Goal: Use online tool/utility: Use online tool/utility

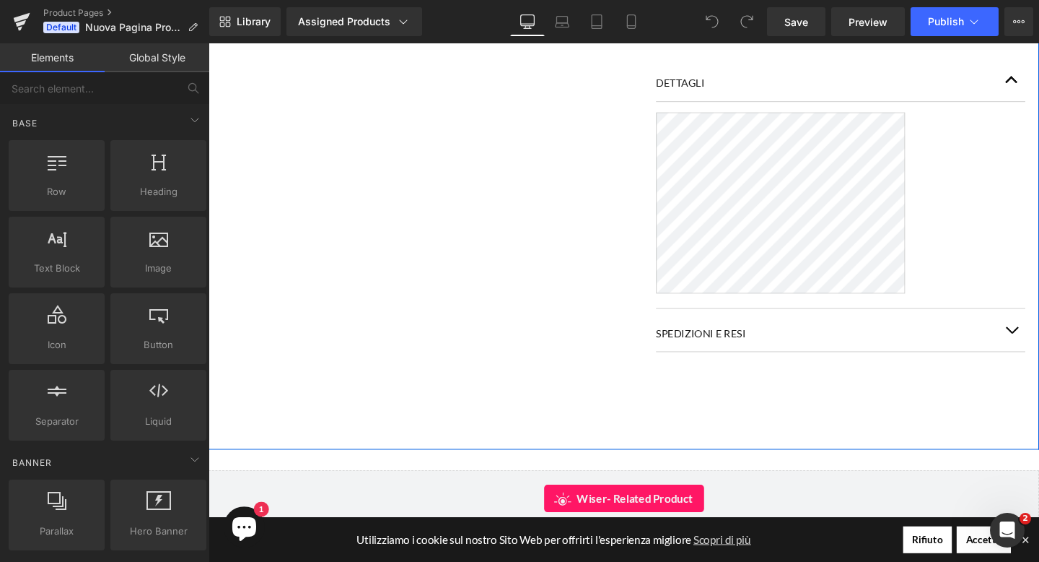
scroll to position [809, 0]
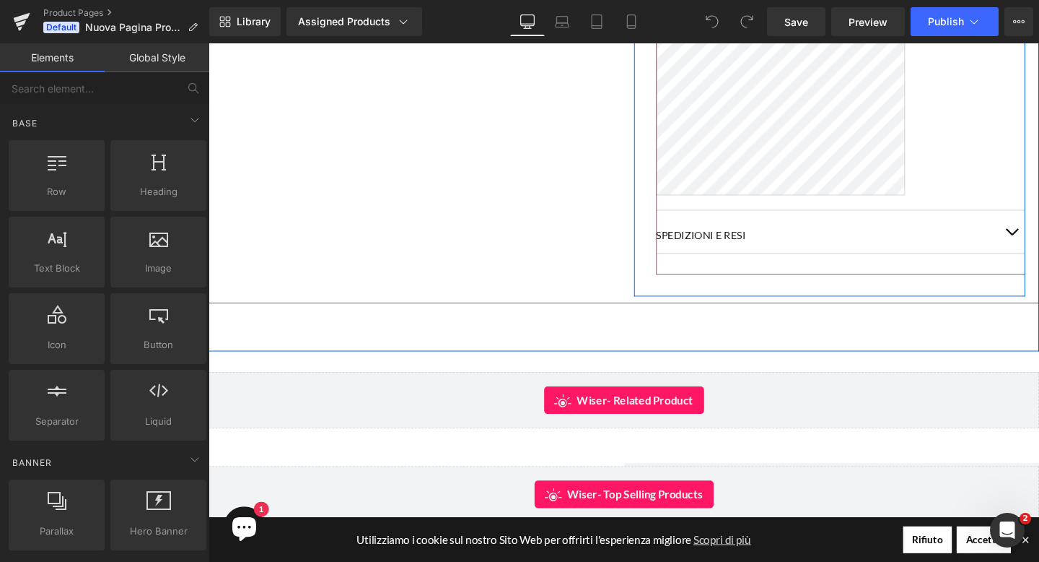
click at [1039, 251] on button "button" at bounding box center [1053, 241] width 29 height 45
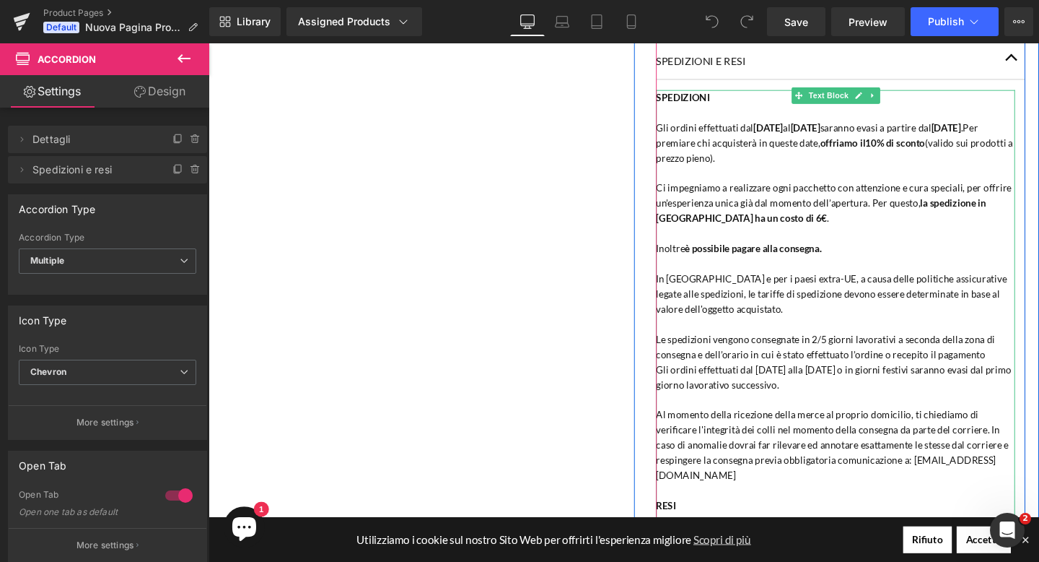
scroll to position [1001, 0]
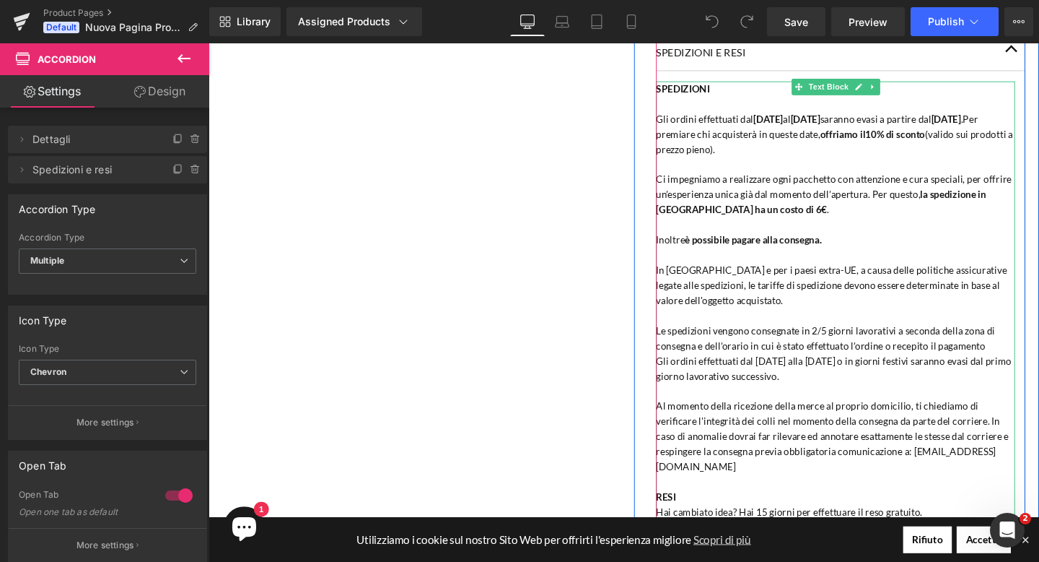
click at [800, 160] on span "(valido sui prodotti a prezzo pieno)." at bounding box center [866, 146] width 375 height 28
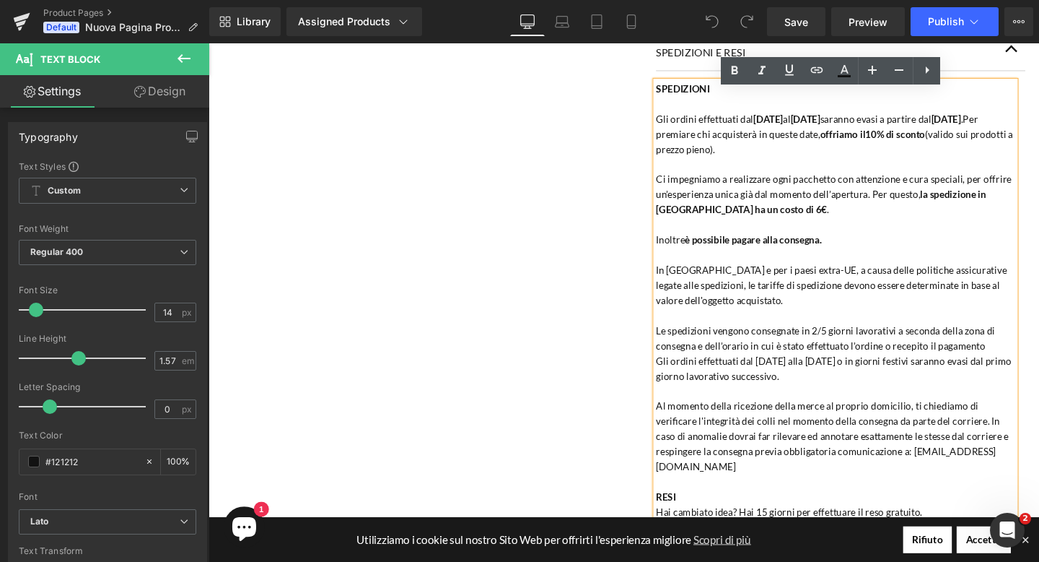
drag, startPoint x: 813, startPoint y: 166, endPoint x: 680, endPoint y: 134, distance: 136.7
click at [680, 134] on p "Gli ordini effettuati dal [DATE] al [DATE] saranno evasi a partire dal [DATE] .…" at bounding box center [868, 139] width 378 height 48
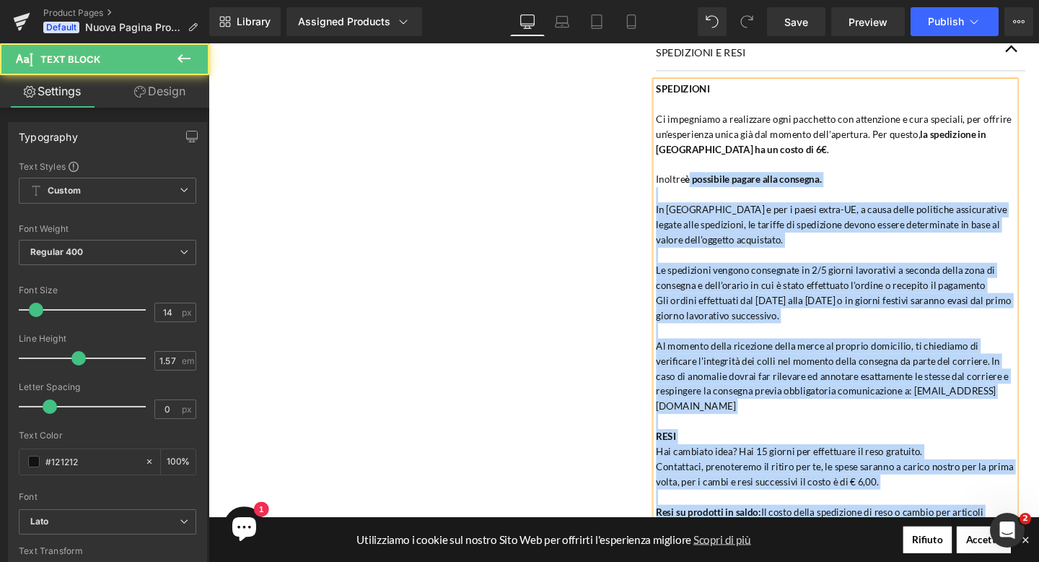
drag, startPoint x: 716, startPoint y: 196, endPoint x: 678, endPoint y: 196, distance: 38.3
click at [679, 196] on div "SPEDIZIONI Ci impegniamo a realizzare ogni pacchetto con attenzione e cura spec…" at bounding box center [868, 360] width 378 height 555
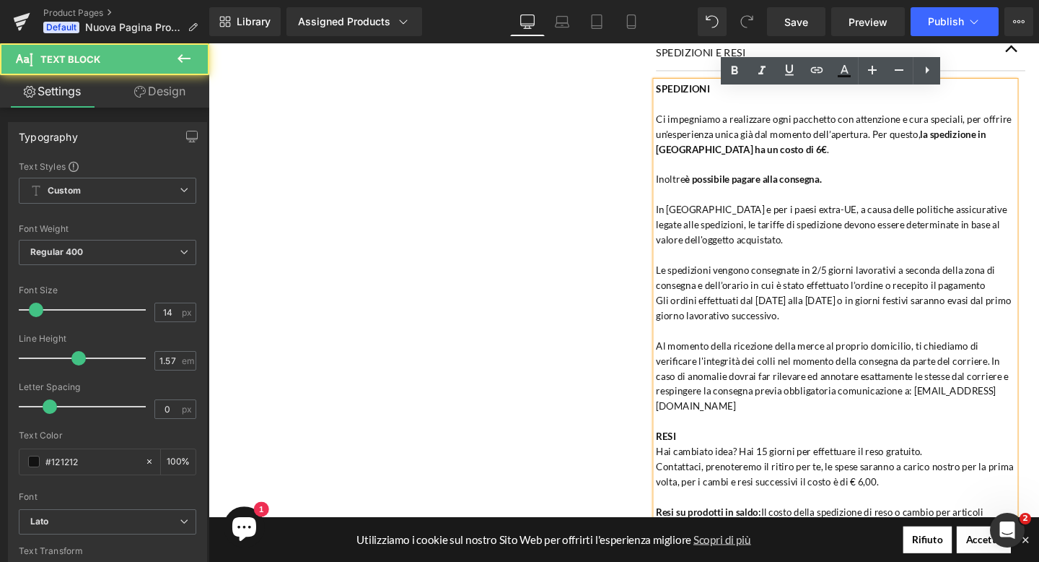
click at [687, 194] on p "Inoltre è possibile pagare alla consegna." at bounding box center [868, 186] width 378 height 16
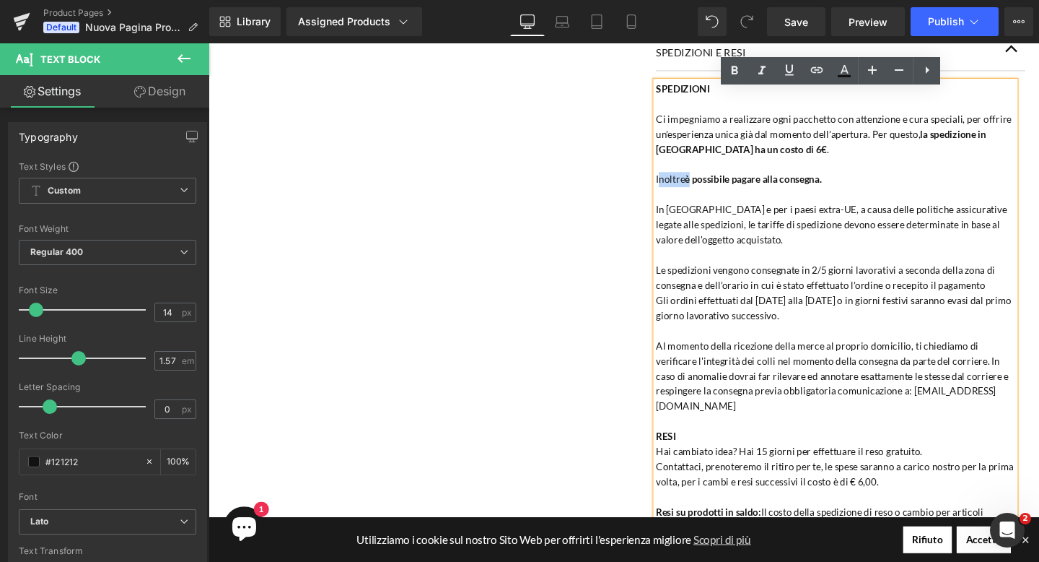
drag, startPoint x: 717, startPoint y: 196, endPoint x: 681, endPoint y: 196, distance: 35.4
click at [681, 194] on p "Inoltre è possibile pagare alla consegna." at bounding box center [868, 186] width 378 height 16
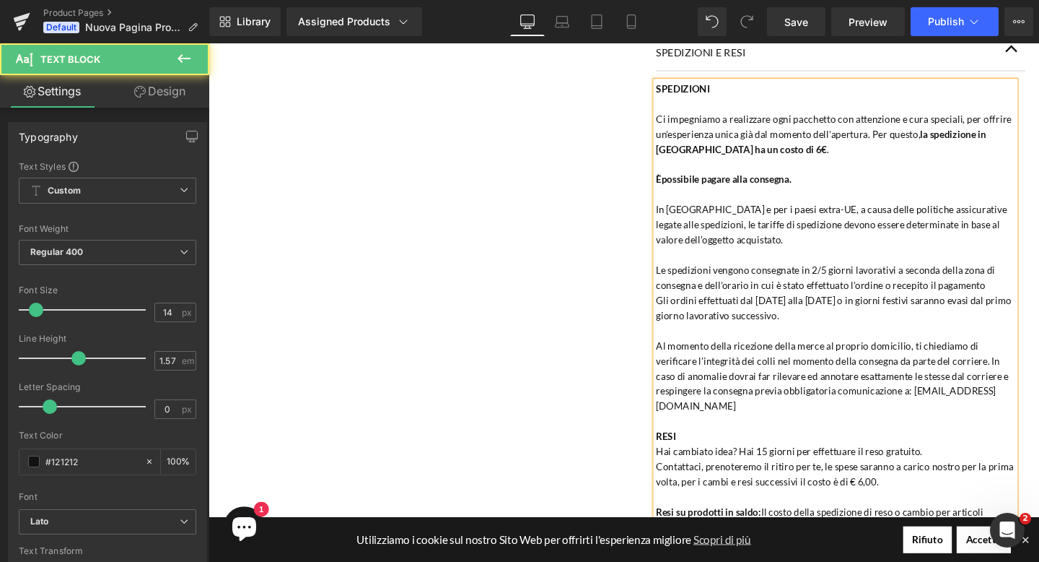
click at [794, 257] on p "In [GEOGRAPHIC_DATA] e per i paesi extra-UE, a causa delle politiche assicurati…" at bounding box center [868, 234] width 378 height 48
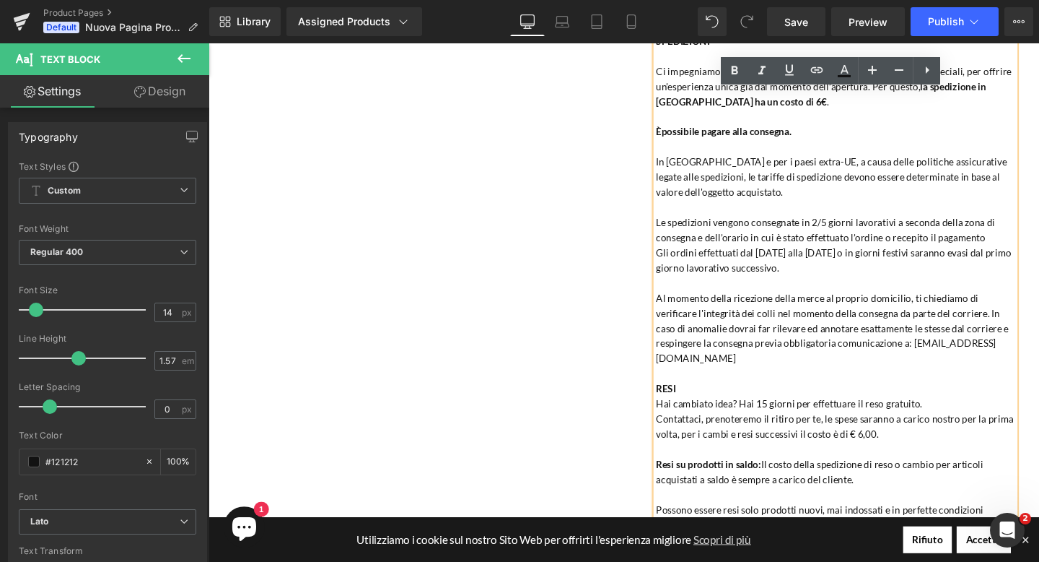
scroll to position [1063, 0]
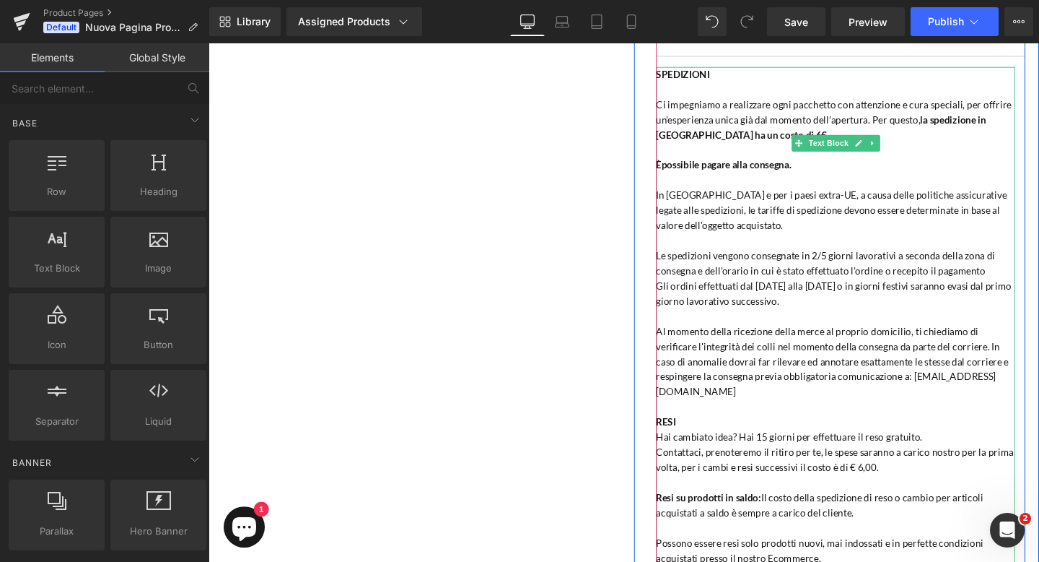
scroll to position [979, 0]
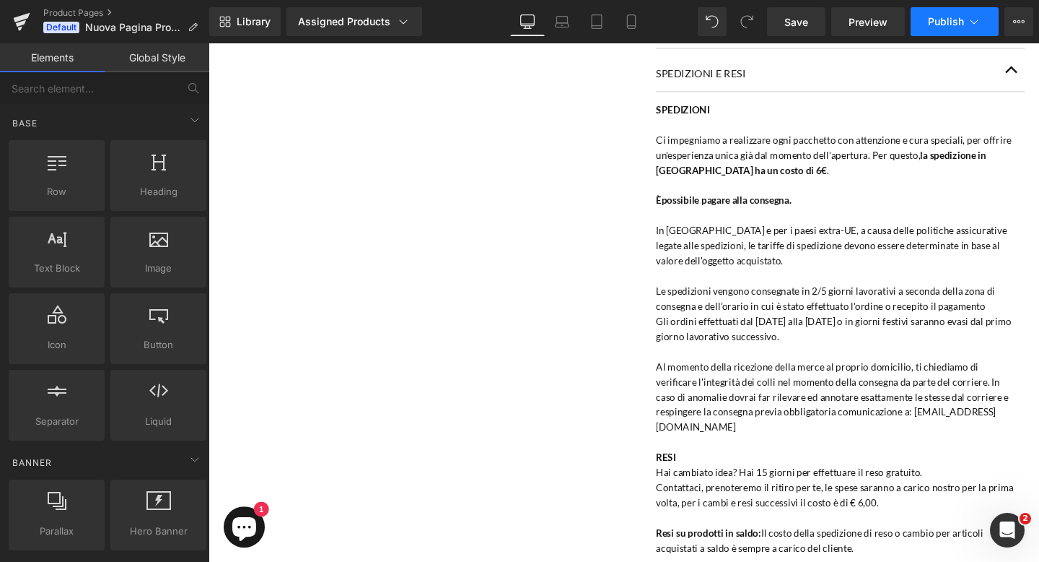
click at [951, 22] on span "Publish" at bounding box center [946, 22] width 36 height 12
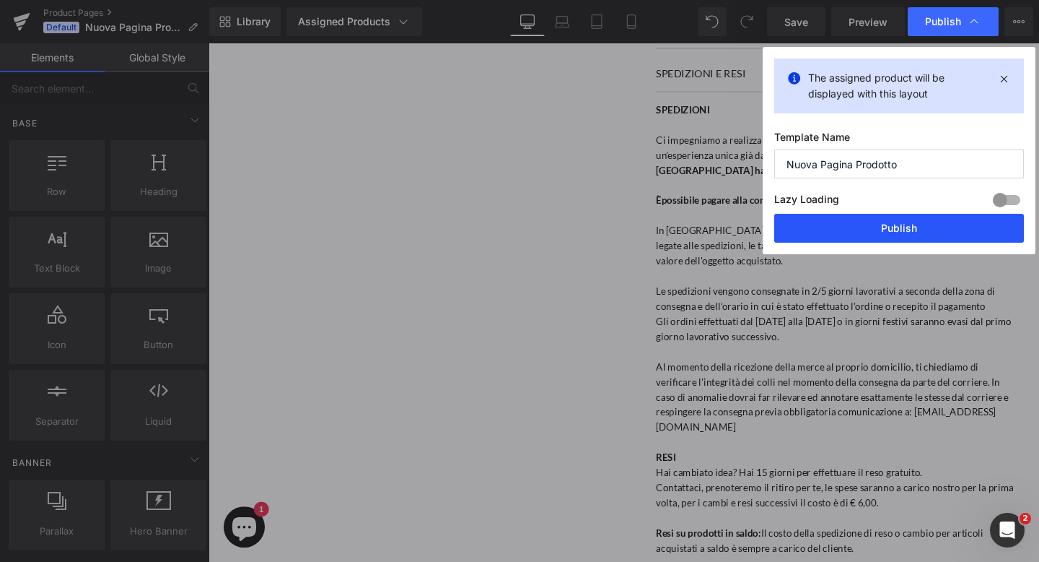
click at [897, 228] on button "Publish" at bounding box center [900, 228] width 250 height 29
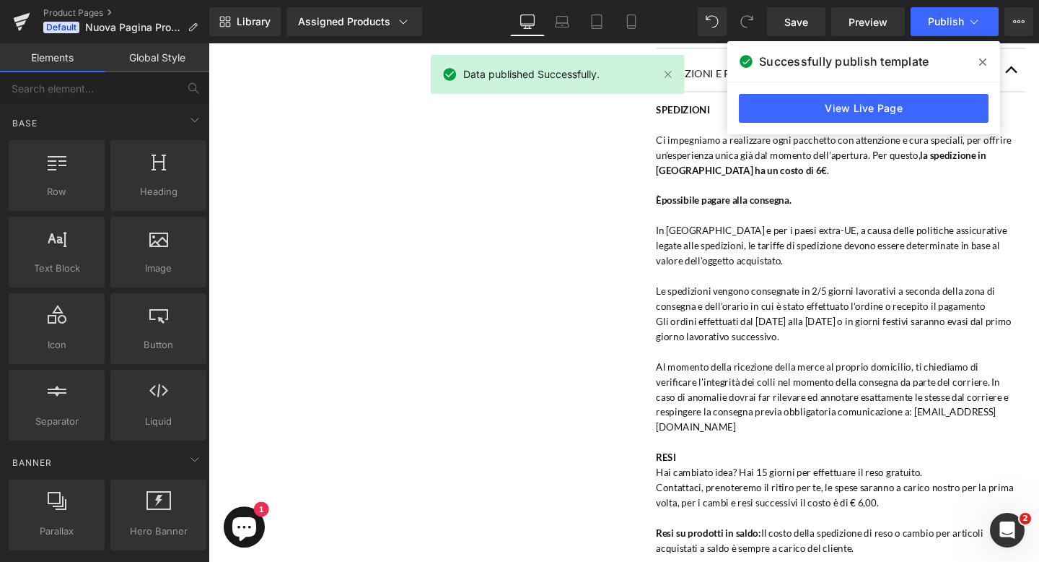
click at [980, 65] on icon at bounding box center [983, 62] width 7 height 12
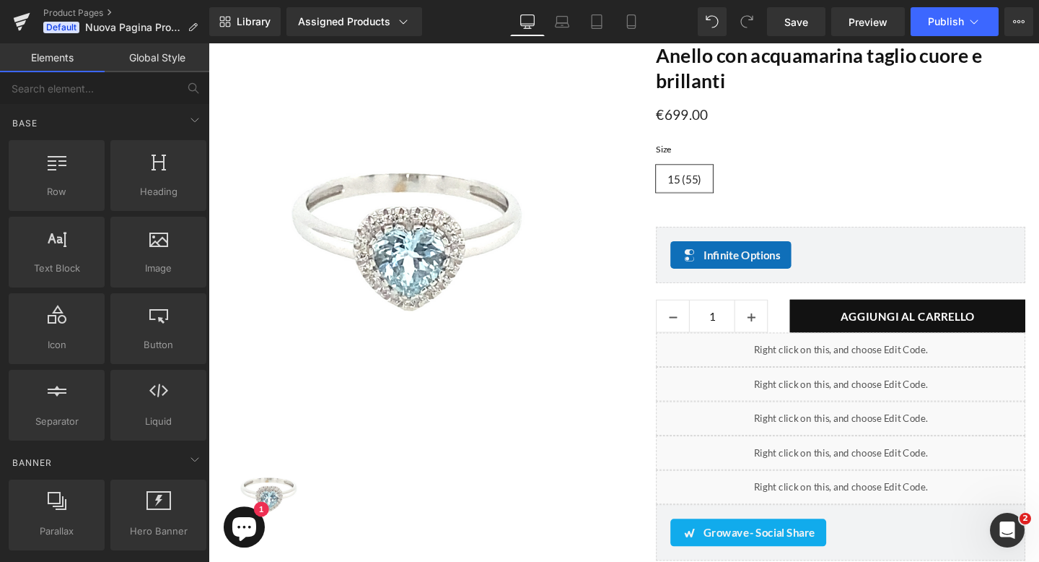
scroll to position [0, 0]
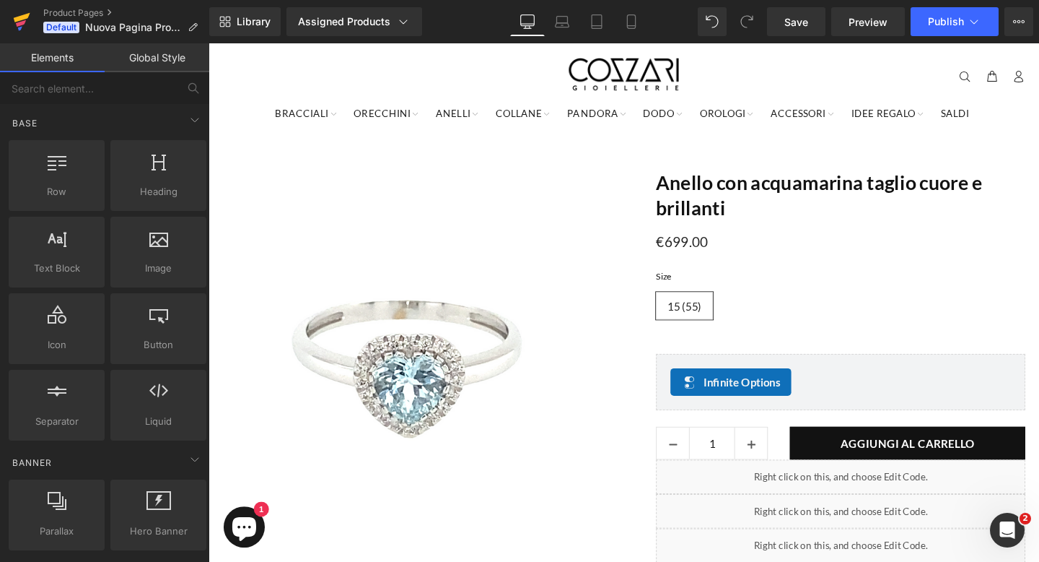
click at [12, 23] on link at bounding box center [21, 21] width 43 height 43
